Goal: Find specific page/section: Find specific page/section

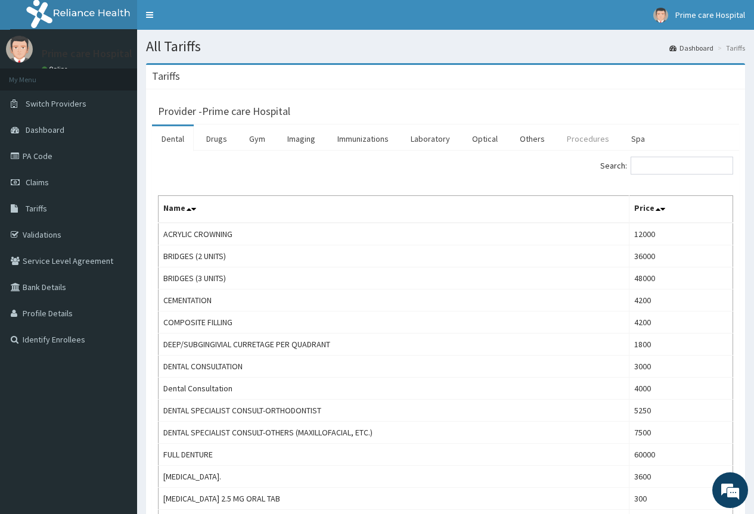
click at [593, 139] on link "Procedures" at bounding box center [587, 138] width 61 height 25
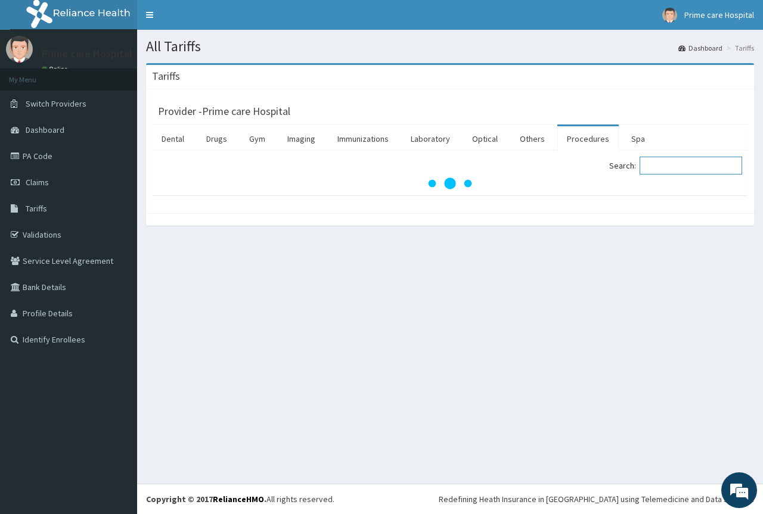
click at [664, 161] on input "Search:" at bounding box center [690, 166] width 102 height 18
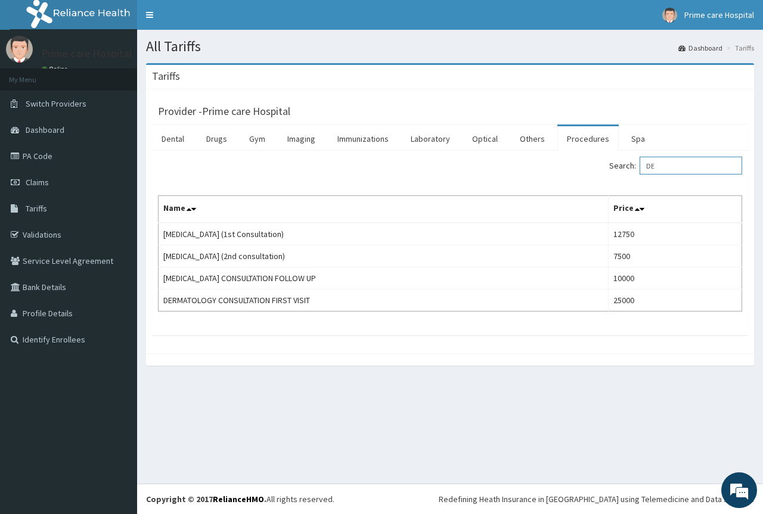
type input "D"
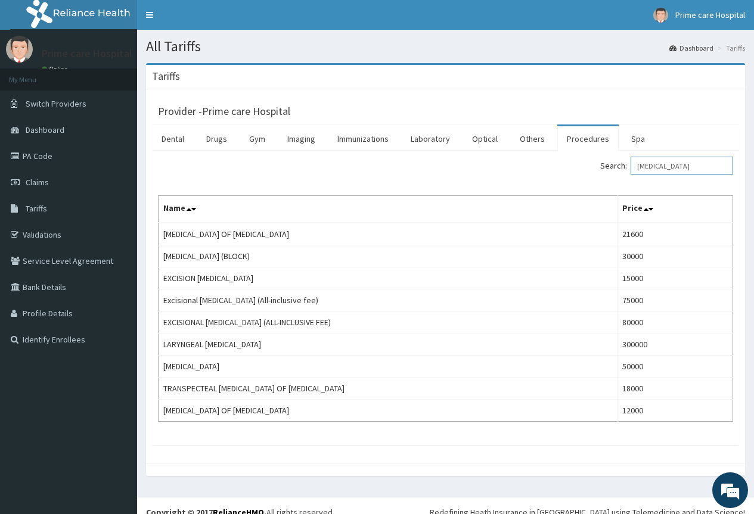
type input "BIOPSY"
click at [37, 153] on link "PA Code" at bounding box center [68, 156] width 137 height 26
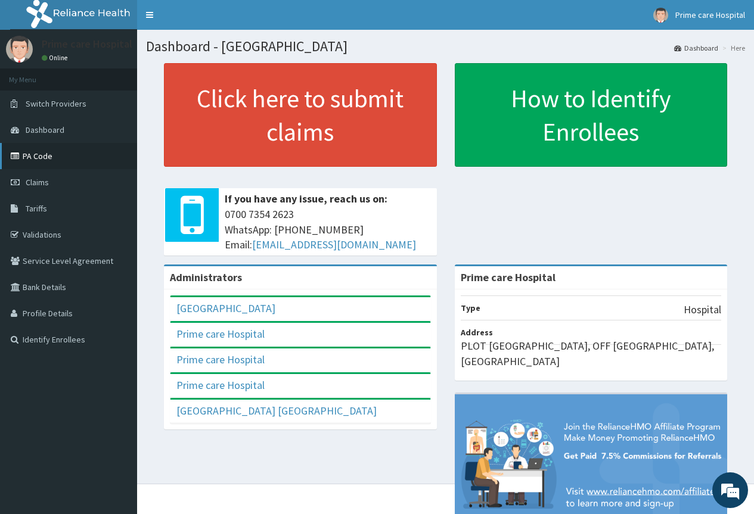
click at [41, 148] on link "PA Code" at bounding box center [68, 156] width 137 height 26
